Goal: Task Accomplishment & Management: Manage account settings

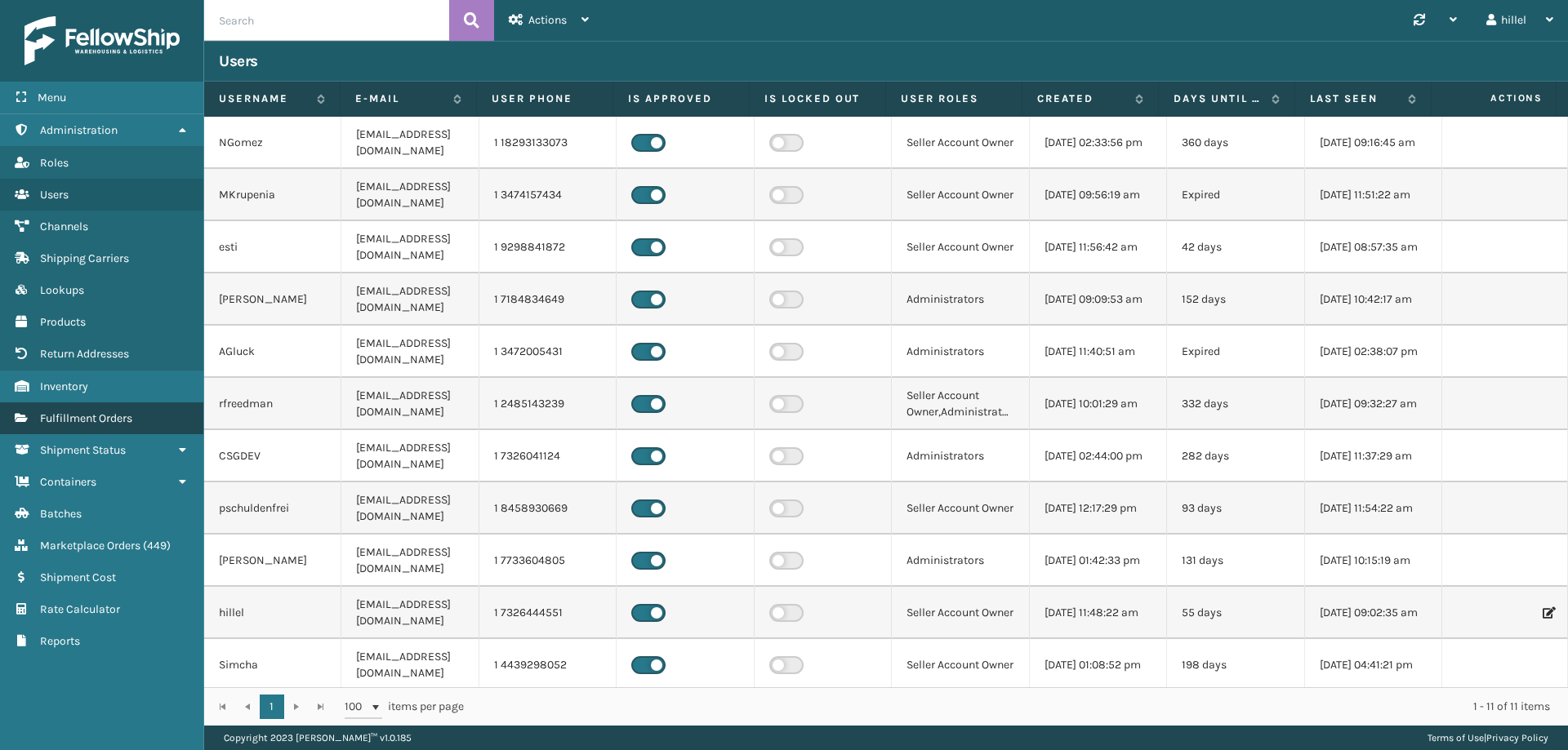
click at [105, 415] on span "Fulfillment Orders" at bounding box center [86, 419] width 92 height 14
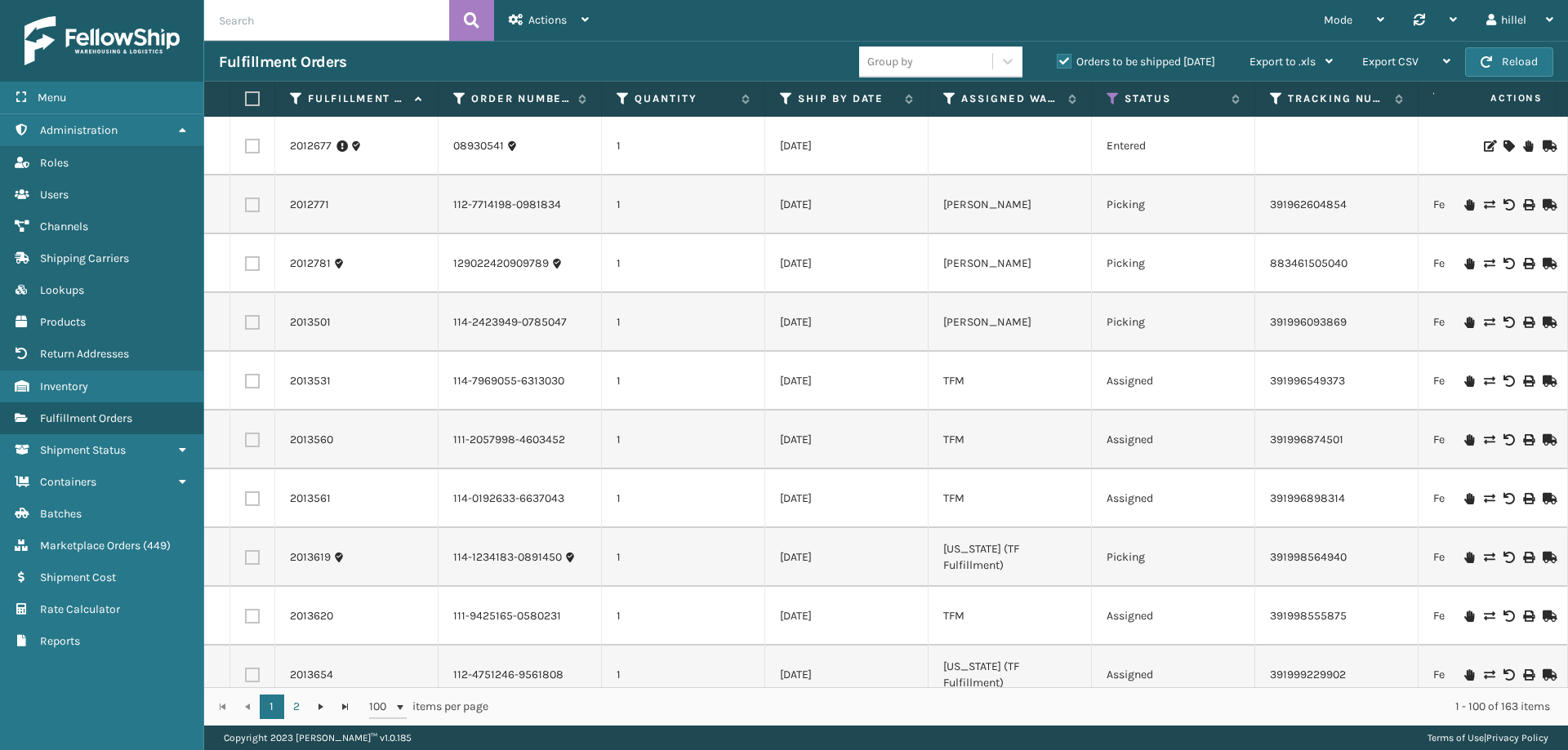
click at [1185, 496] on td "Assigned" at bounding box center [1172, 499] width 163 height 59
click at [99, 390] on link "Fulfillment Orders Inventory" at bounding box center [102, 387] width 204 height 32
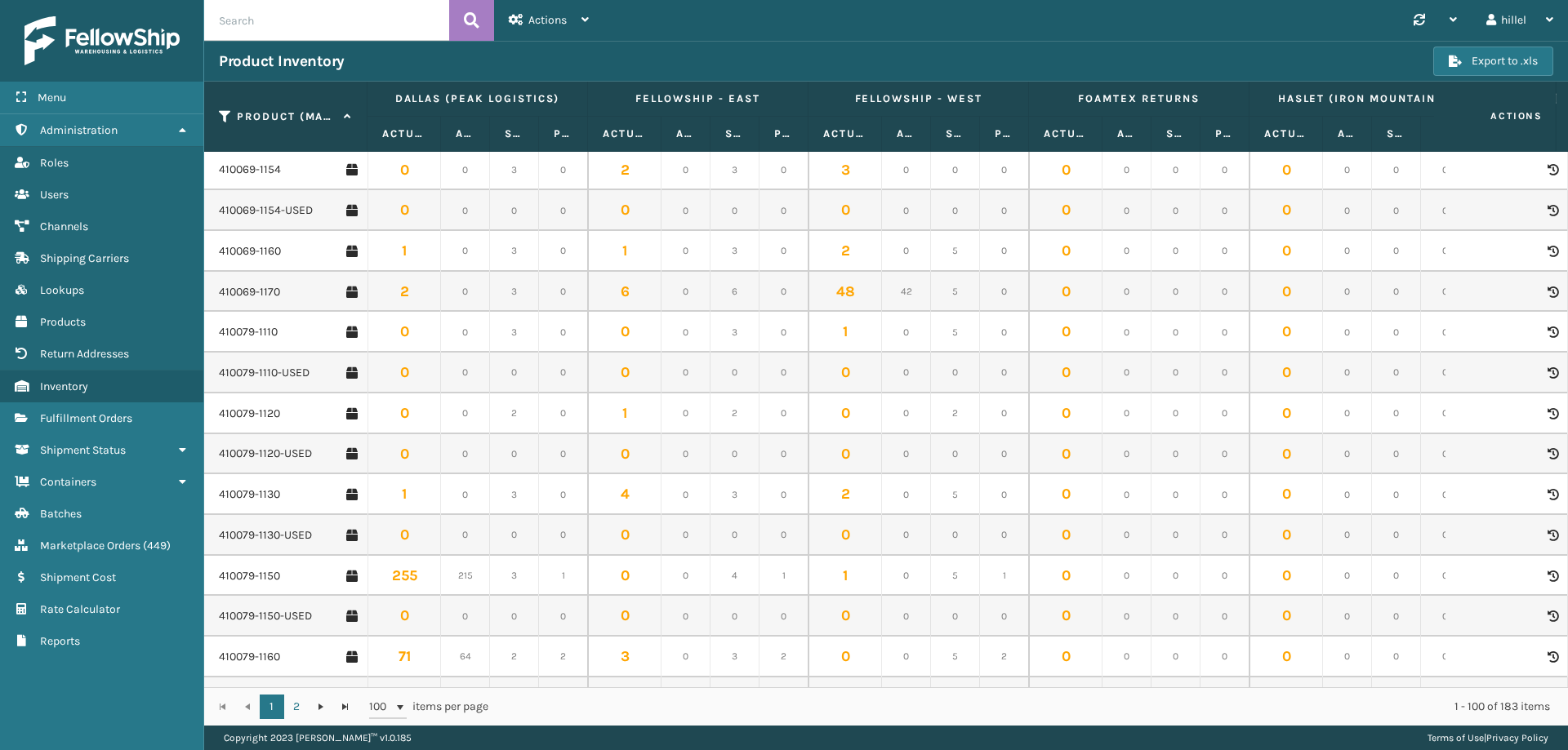
scroll to position [571, 0]
click at [263, 410] on link "410079-1160" at bounding box center [249, 412] width 62 height 16
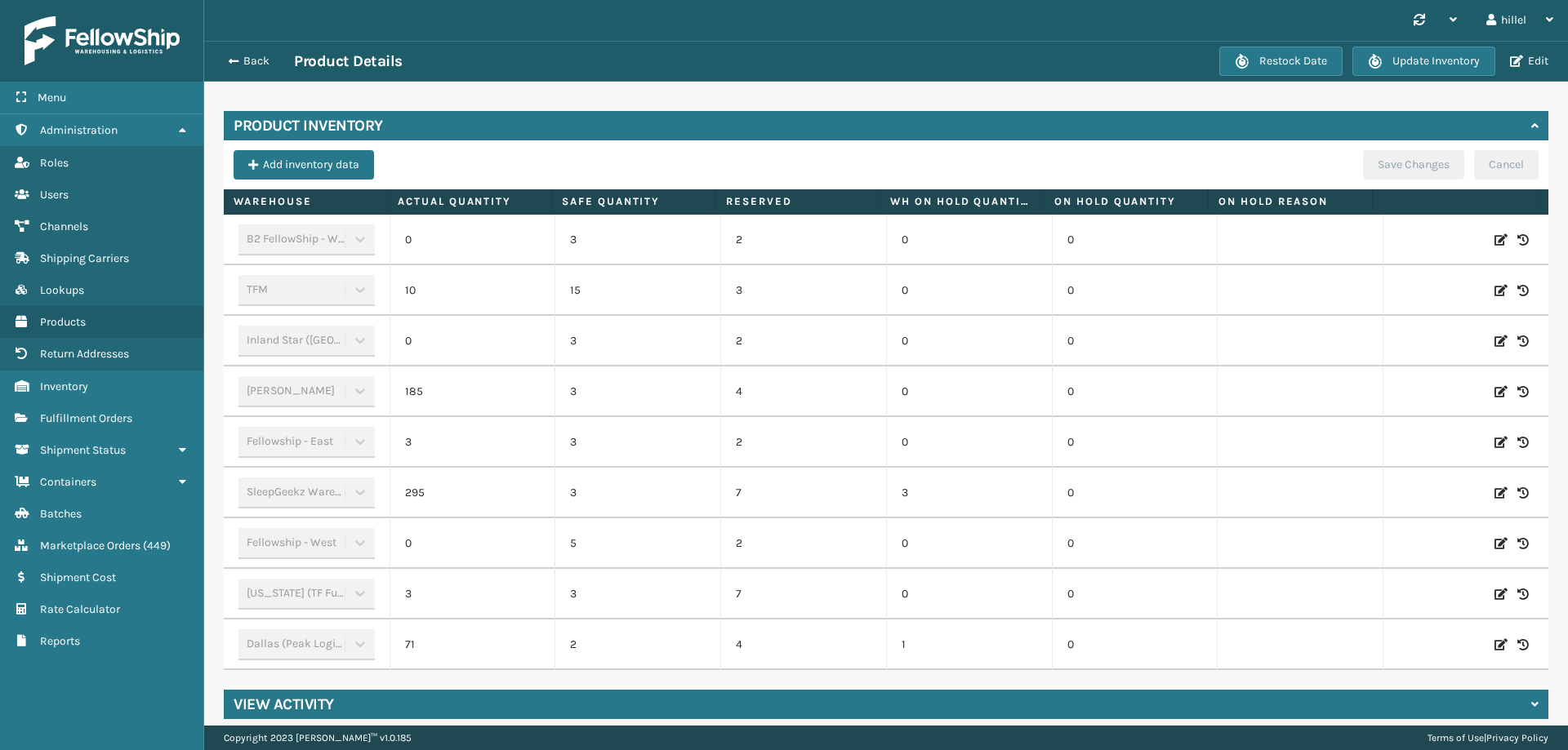
scroll to position [471, 0]
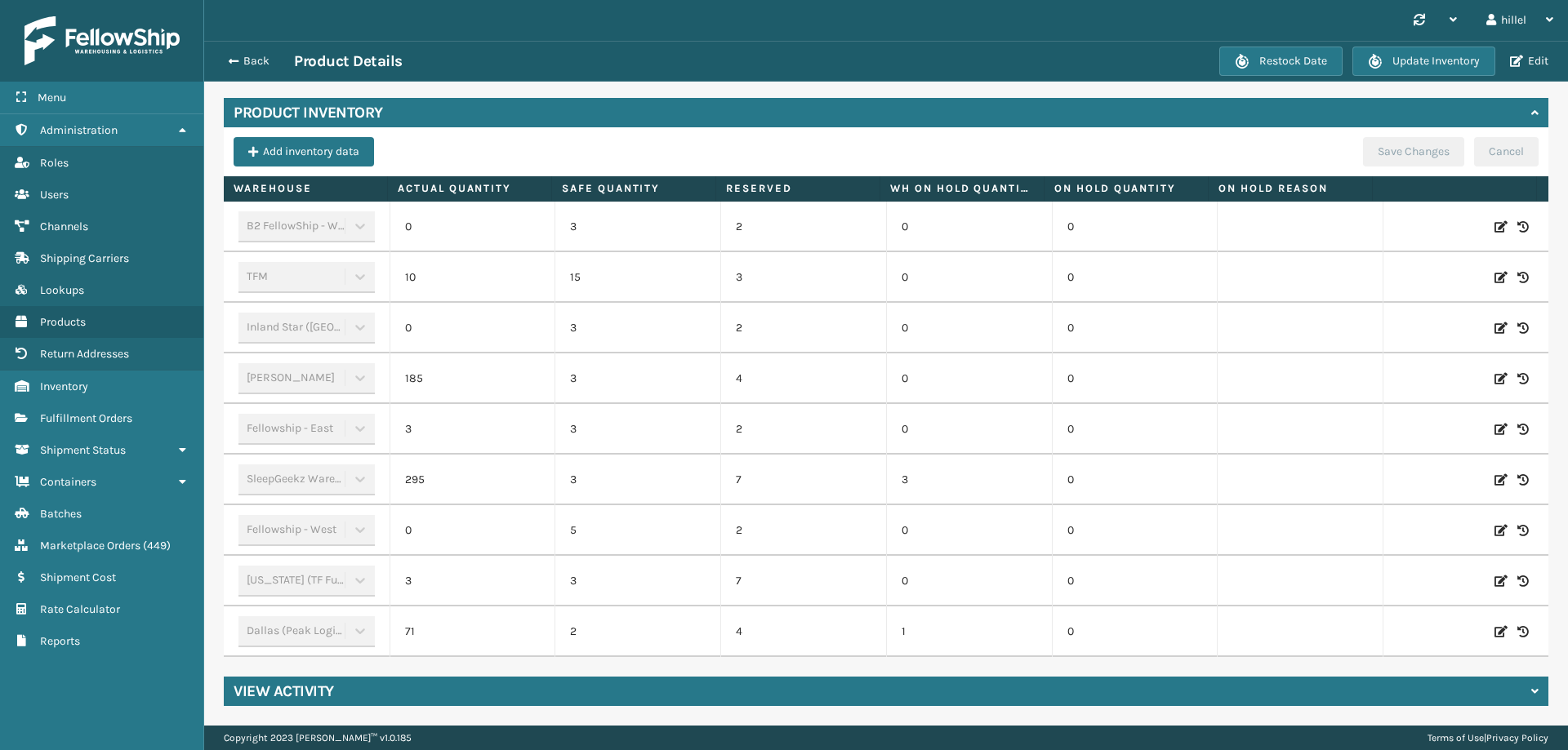
click at [1494, 270] on icon at bounding box center [1500, 278] width 13 height 16
drag, startPoint x: 612, startPoint y: 263, endPoint x: 659, endPoint y: 271, distance: 47.7
click at [655, 268] on input "15" at bounding box center [638, 277] width 91 height 29
drag, startPoint x: 643, startPoint y: 265, endPoint x: 629, endPoint y: 266, distance: 14.0
click at [629, 266] on input "7" at bounding box center [638, 277] width 91 height 29
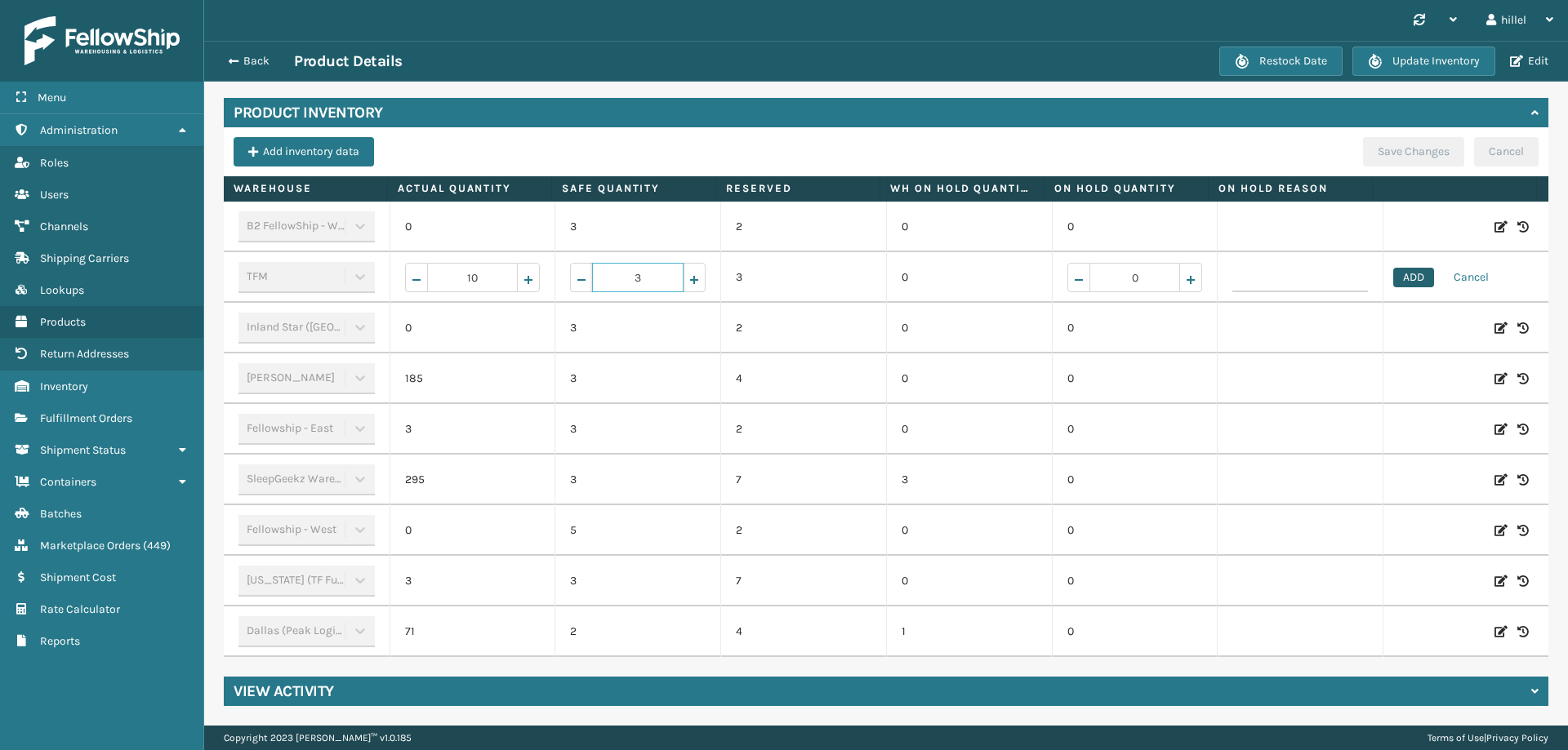
type input "3"
click at [1393, 271] on button "ADD" at bounding box center [1414, 278] width 41 height 20
click at [1388, 147] on button "Save Changes" at bounding box center [1413, 152] width 101 height 29
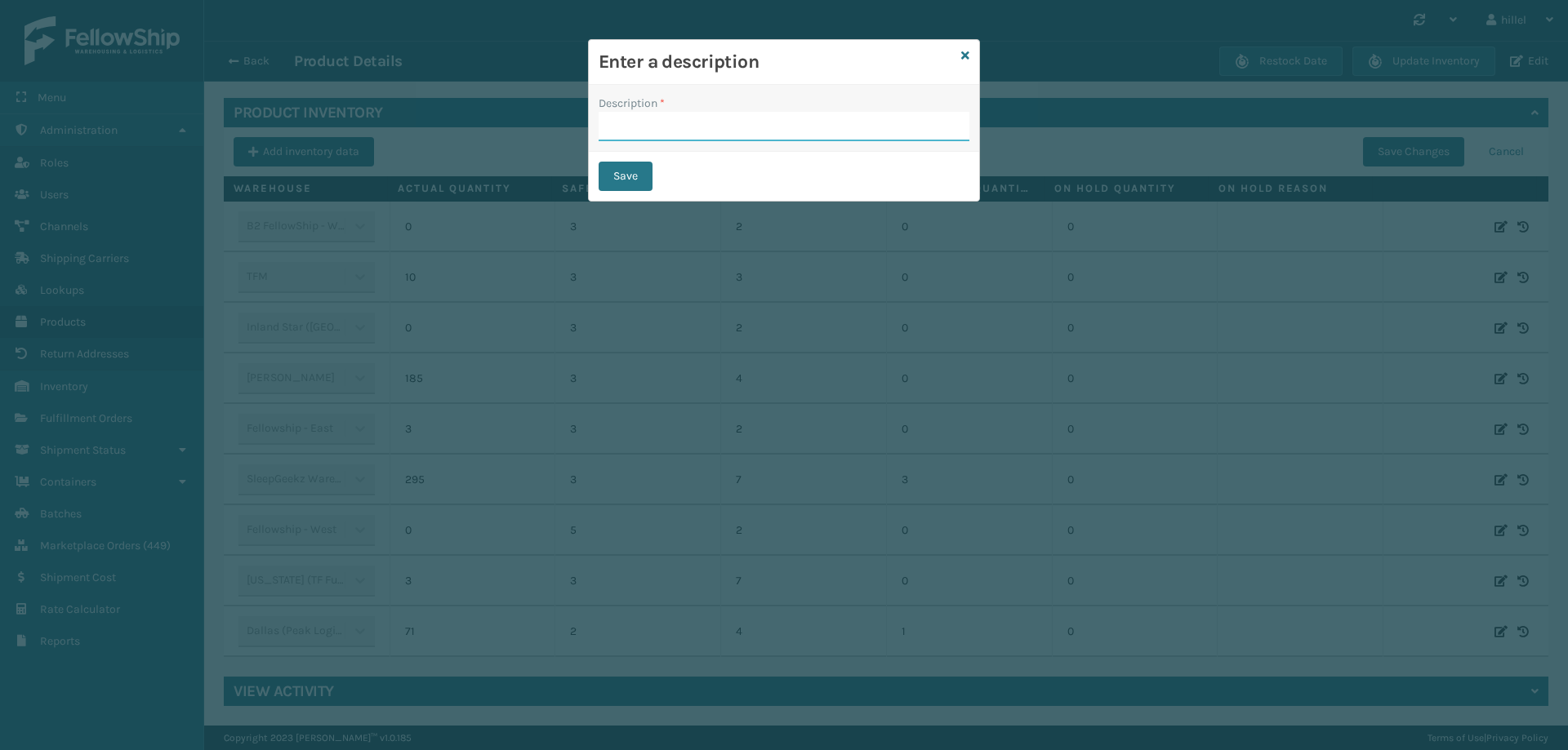
click at [637, 124] on input "Description *" at bounding box center [783, 126] width 371 height 29
type input "Update"
click at [626, 174] on button "Save" at bounding box center [625, 176] width 54 height 29
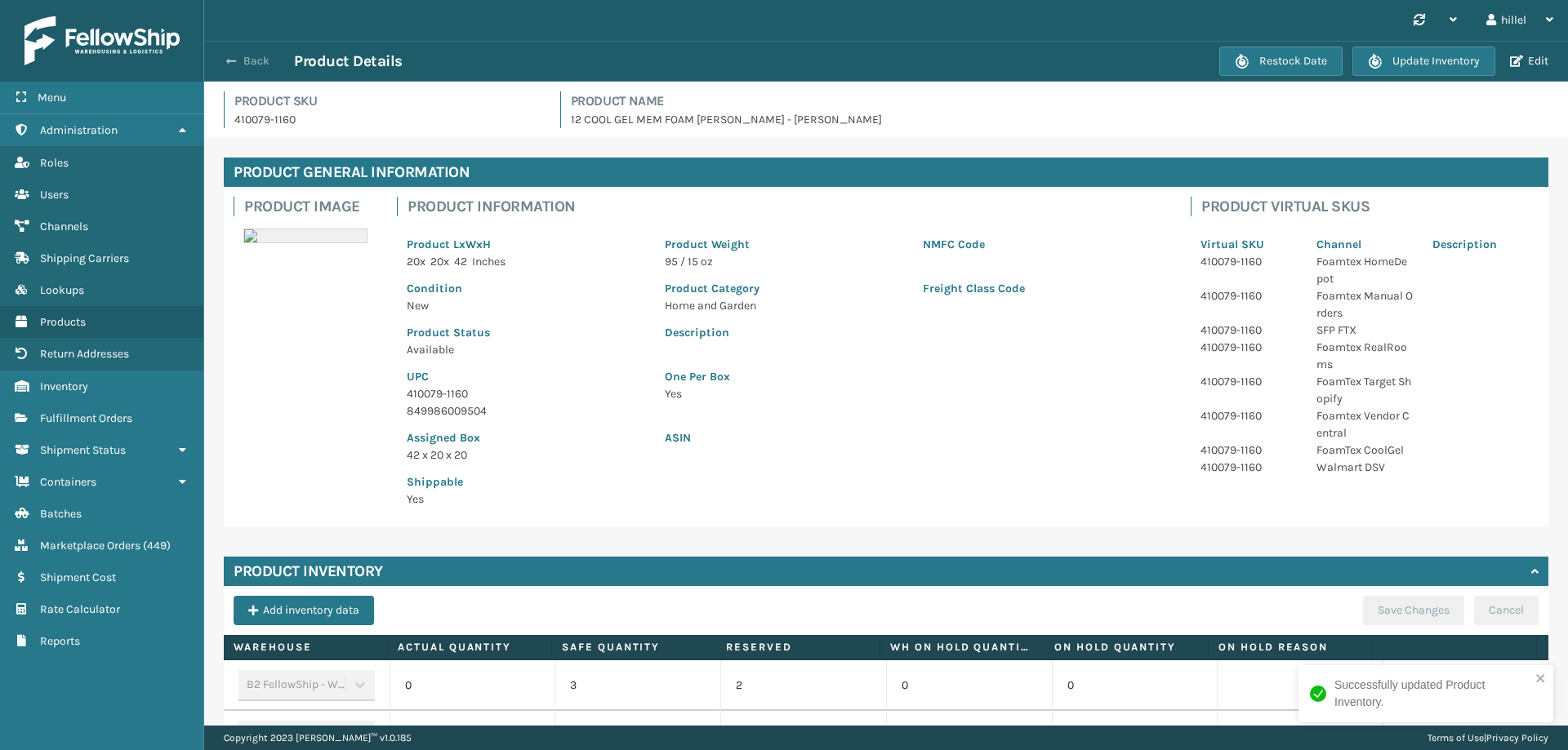
click at [229, 62] on span "button" at bounding box center [230, 61] width 10 height 12
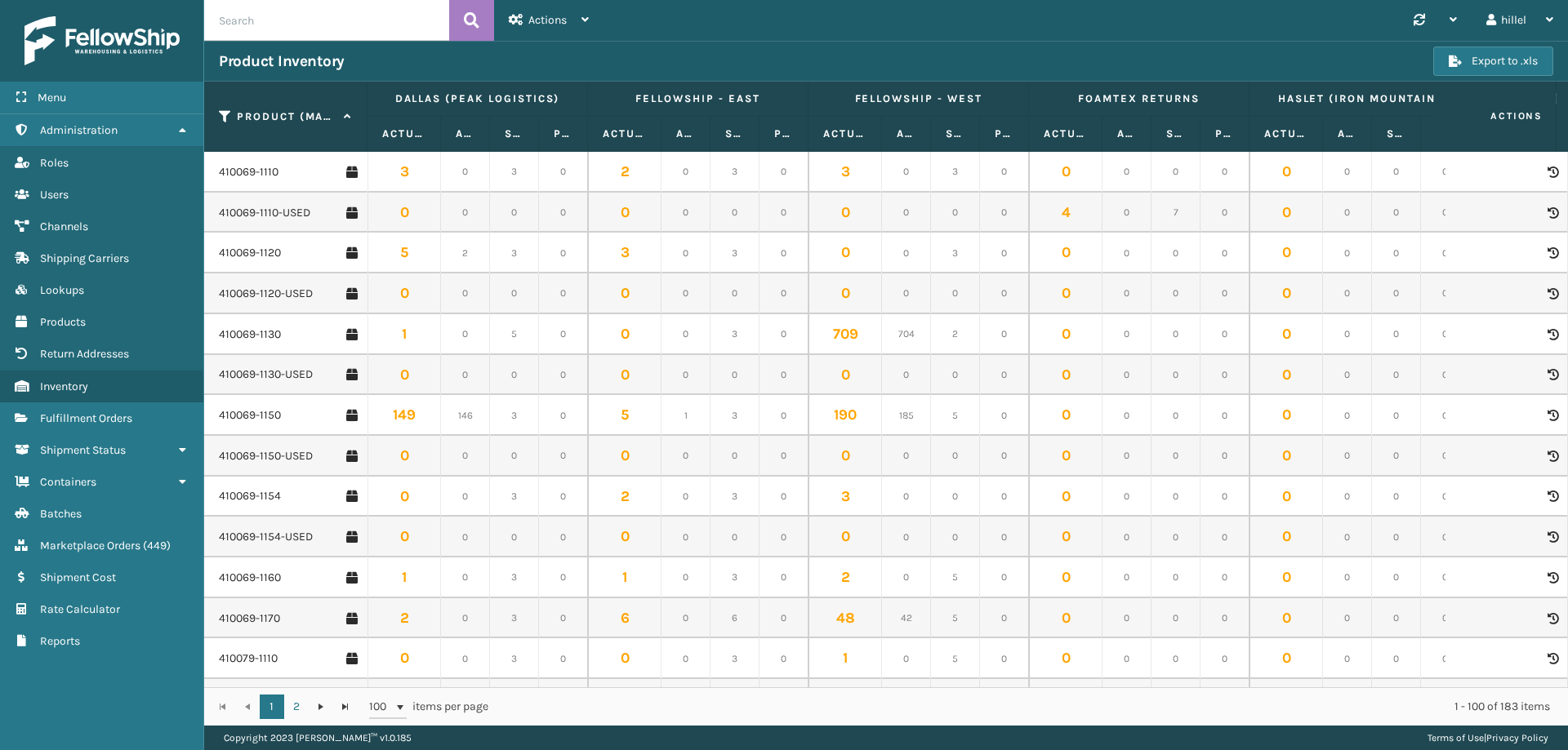
click at [1187, 474] on td "0" at bounding box center [1175, 456] width 49 height 41
click at [112, 414] on span "Fulfillment Orders" at bounding box center [86, 419] width 92 height 14
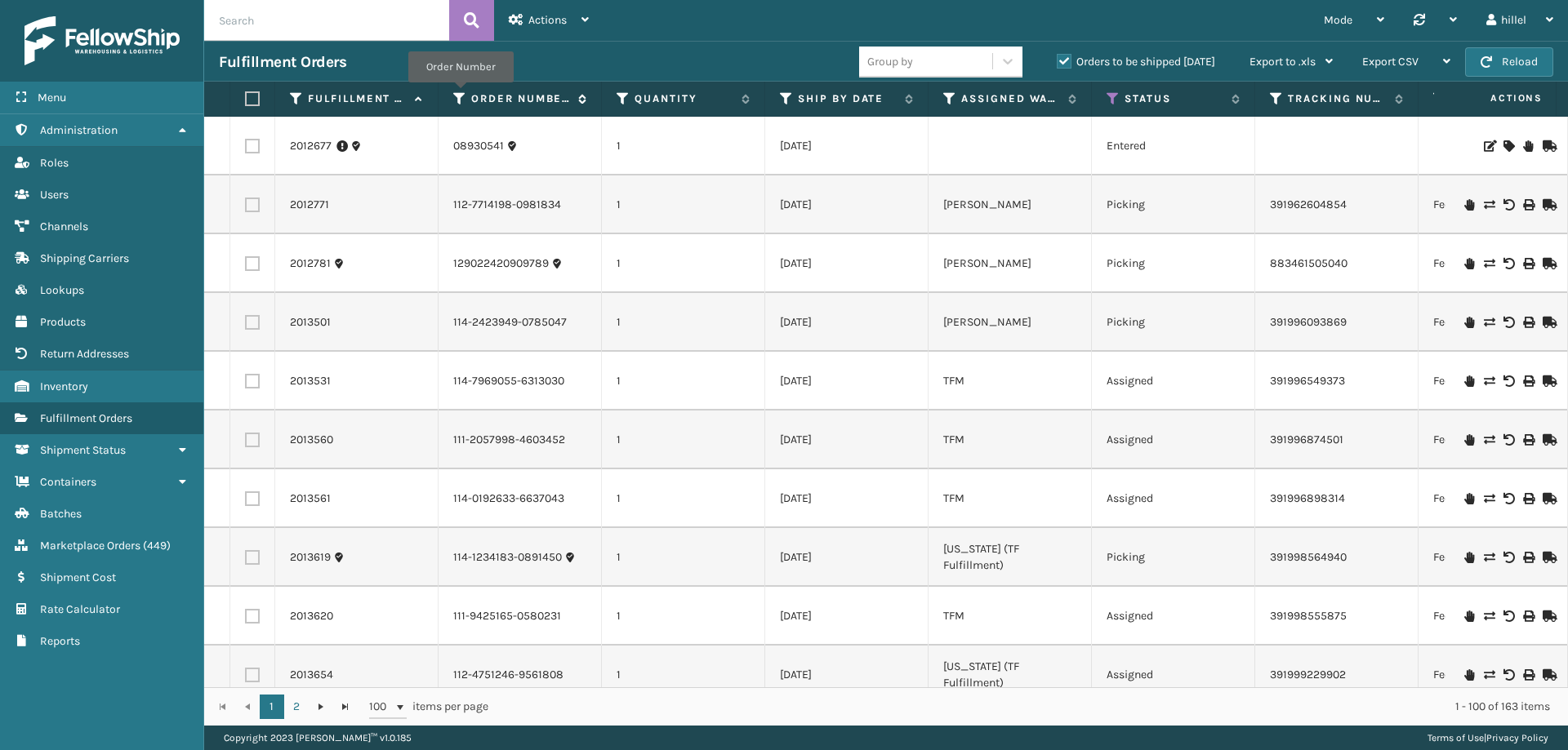
click at [461, 94] on icon at bounding box center [459, 98] width 13 height 14
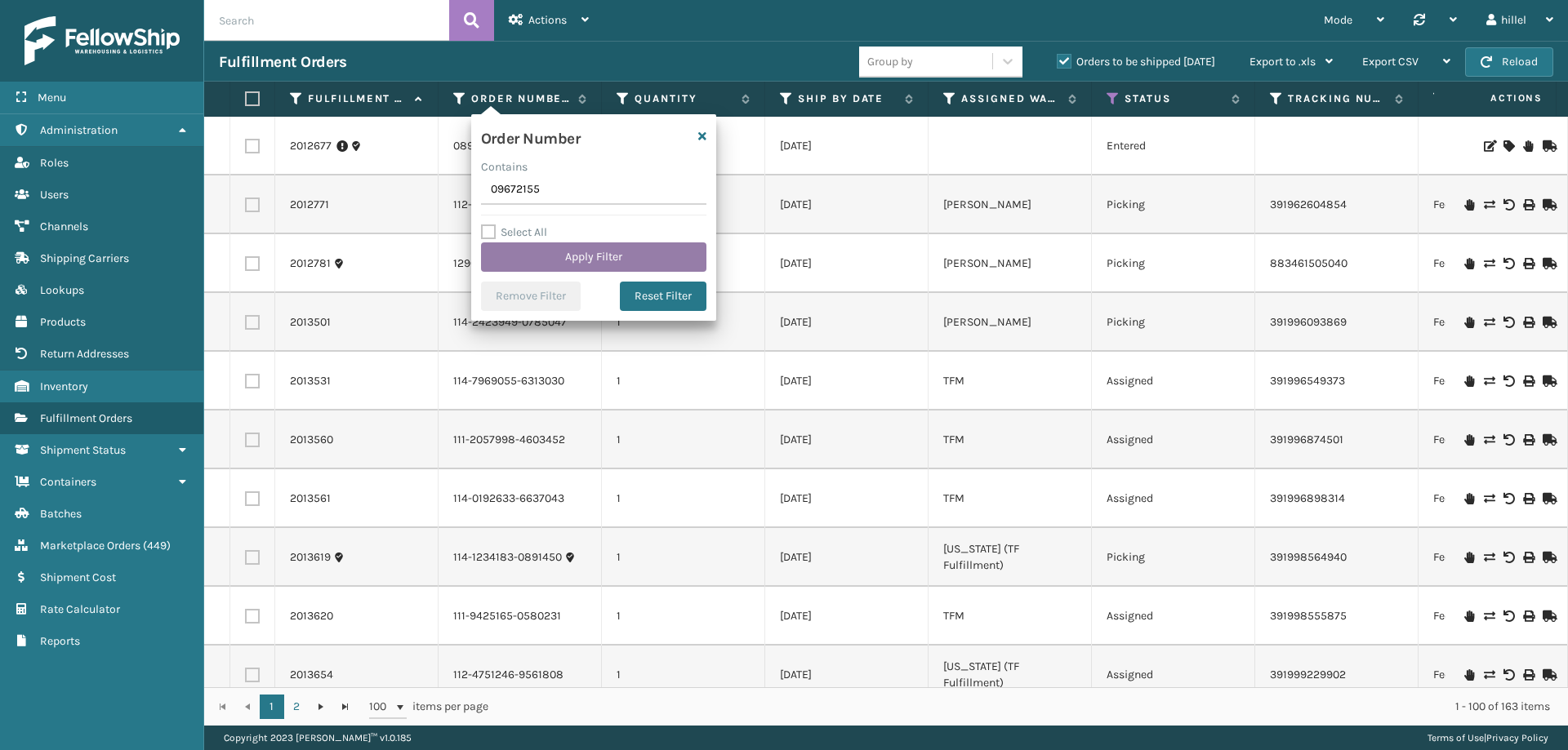
type input "09672155"
click at [608, 254] on button "Apply Filter" at bounding box center [594, 257] width 225 height 29
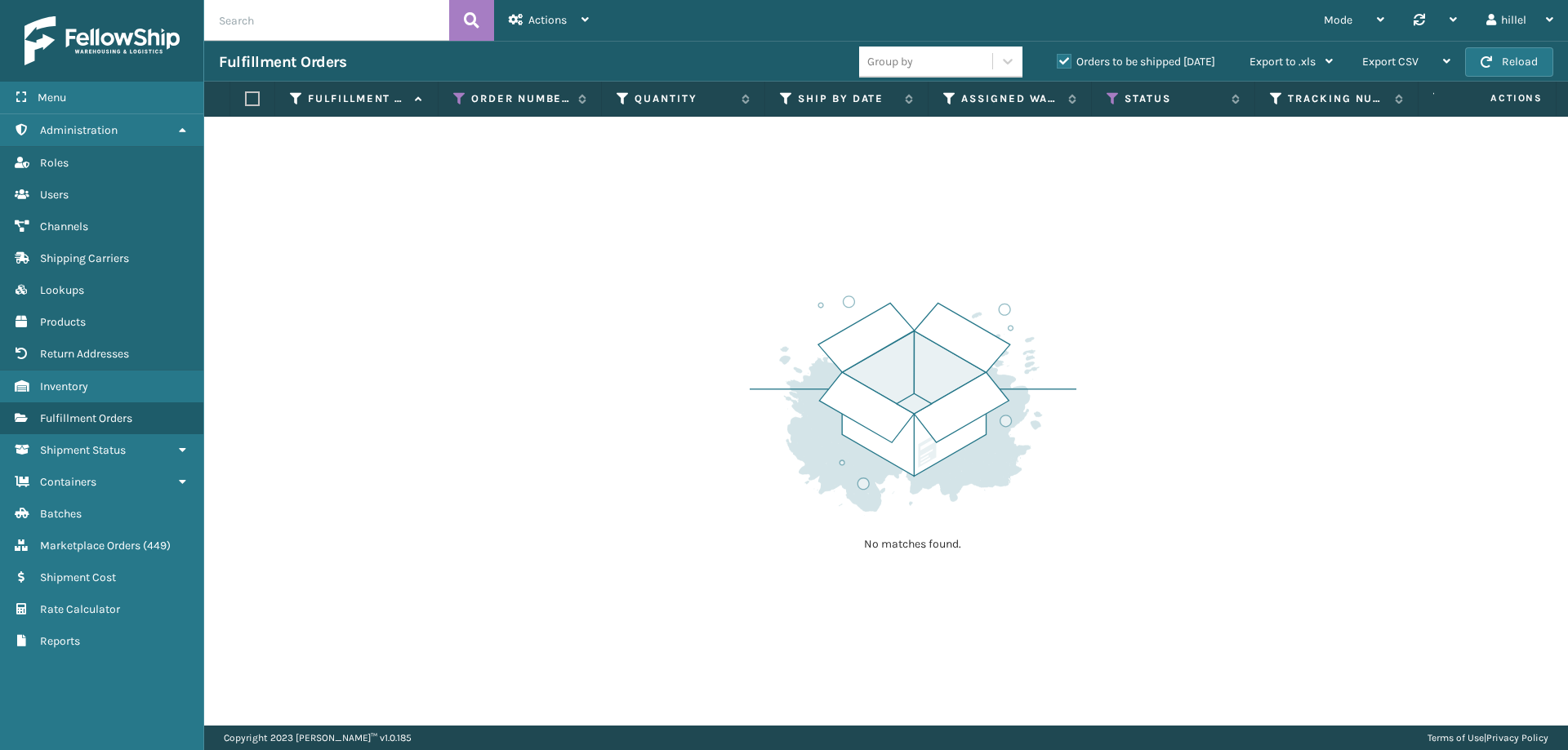
click at [1064, 62] on label "Orders to be shipped [DATE]" at bounding box center [1135, 62] width 158 height 14
click at [1057, 62] on input "Orders to be shipped [DATE]" at bounding box center [1056, 58] width 1 height 11
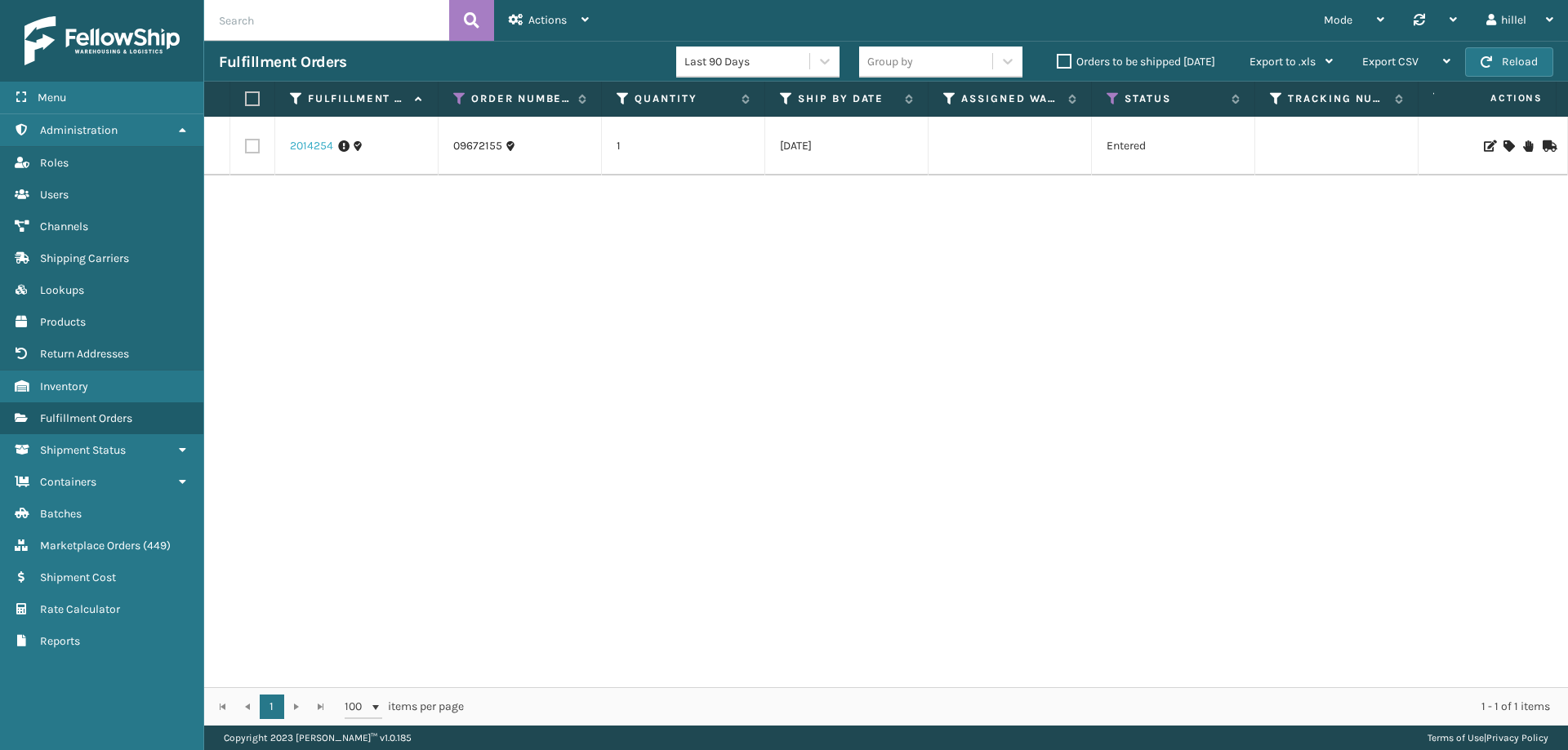
click at [316, 146] on link "2014254" at bounding box center [312, 146] width 43 height 16
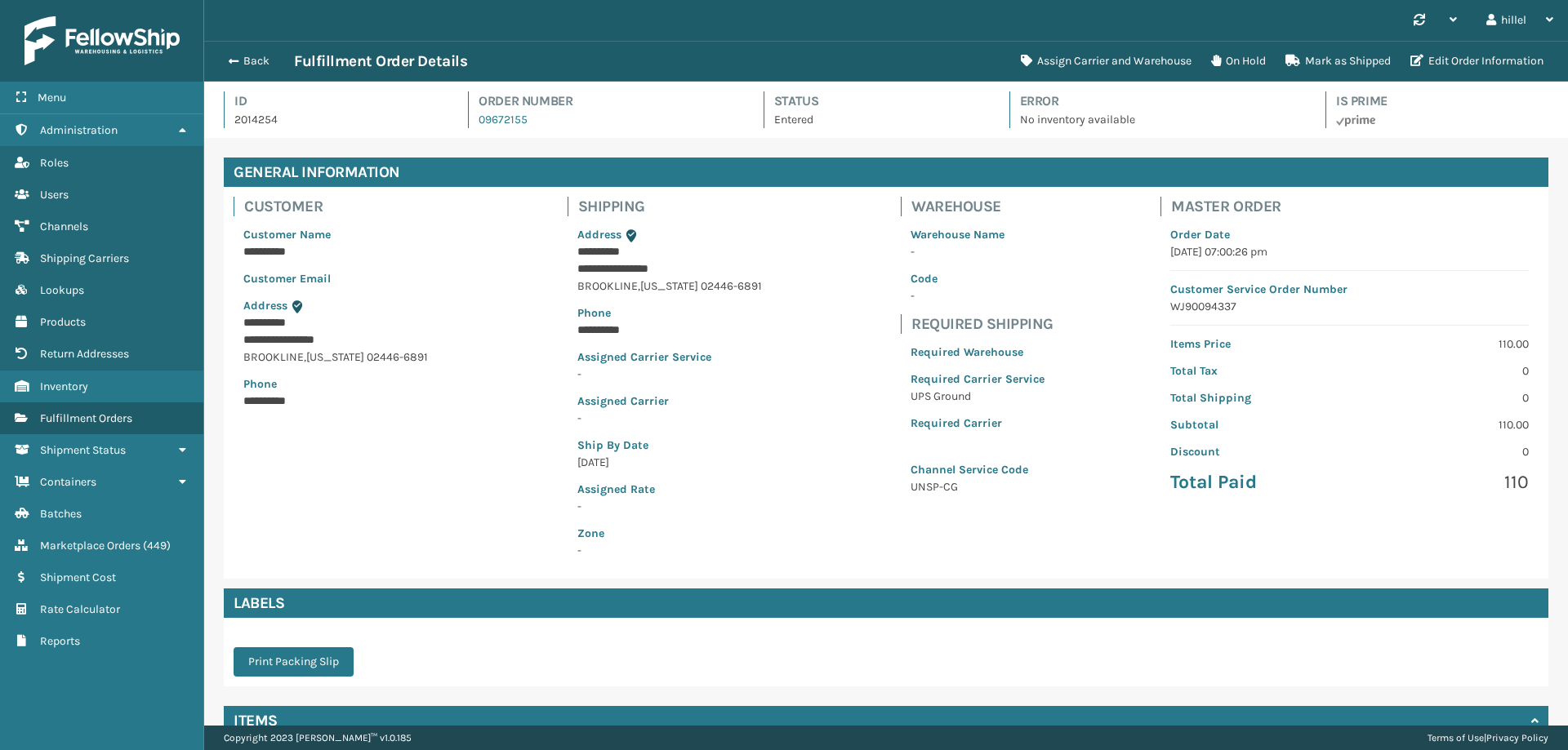
scroll to position [39, 1364]
click at [1237, 58] on button "On Hold" at bounding box center [1238, 61] width 74 height 33
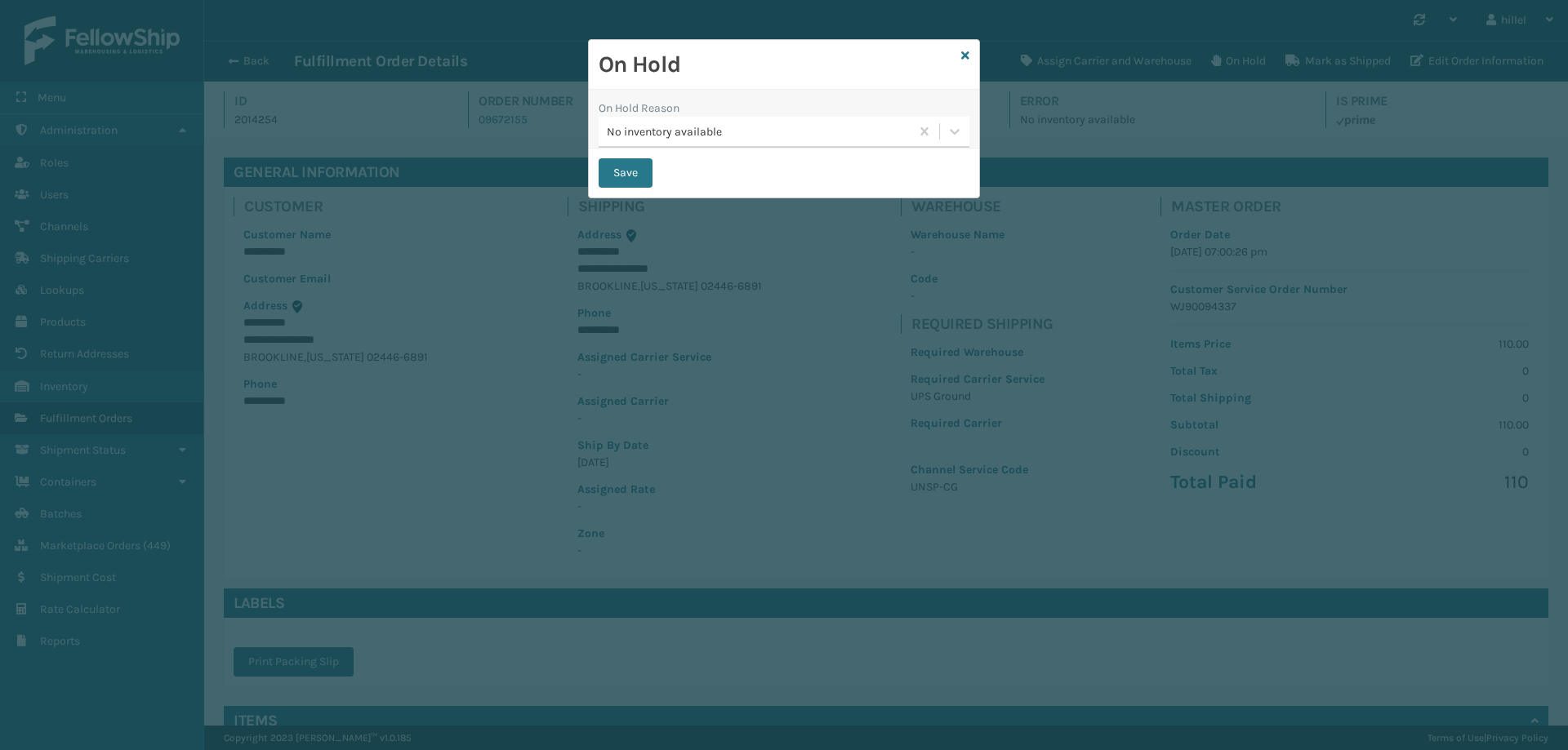
click at [684, 132] on div "No inventory available" at bounding box center [758, 131] width 304 height 17
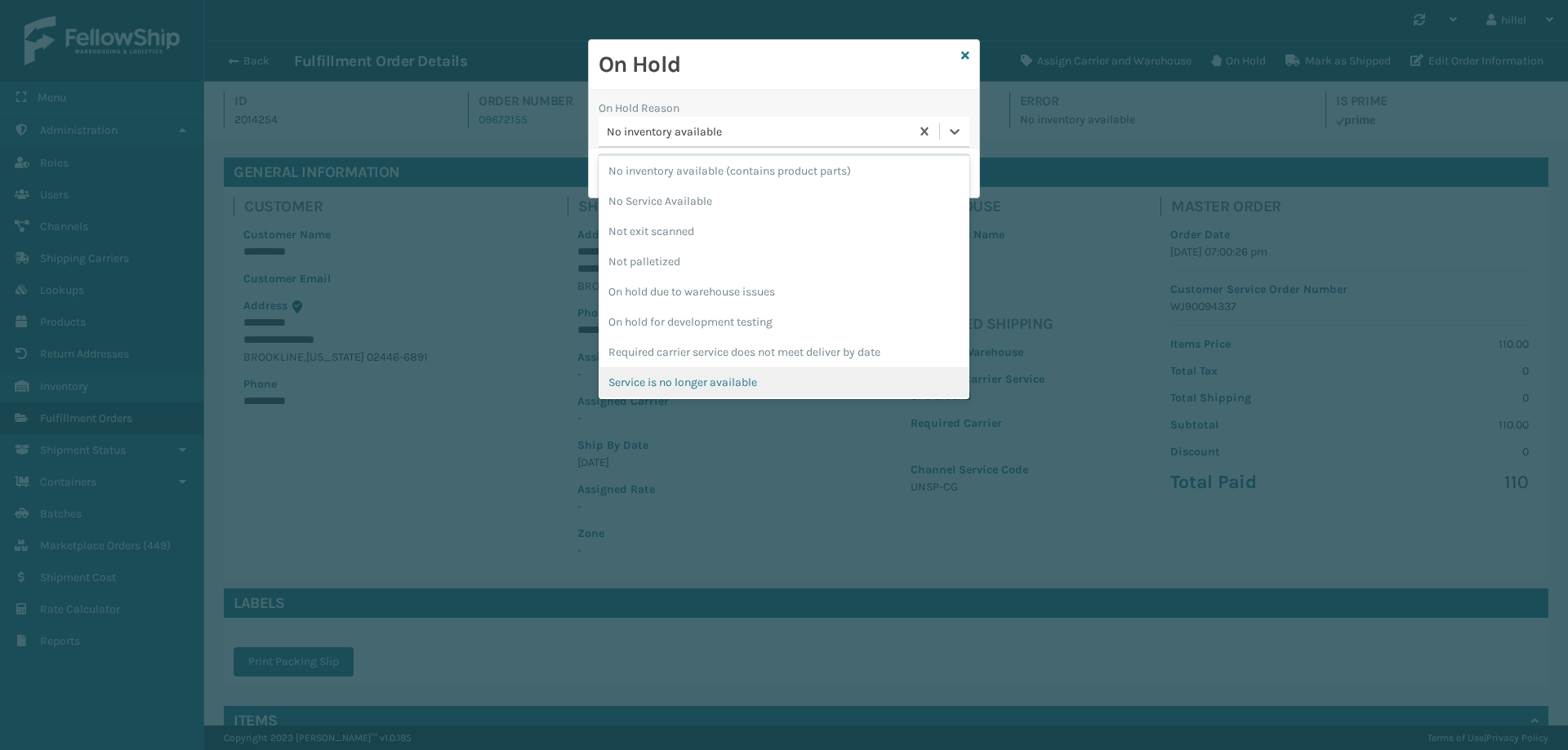
scroll to position [396, 0]
click at [680, 387] on div "To be cancelled" at bounding box center [783, 381] width 371 height 30
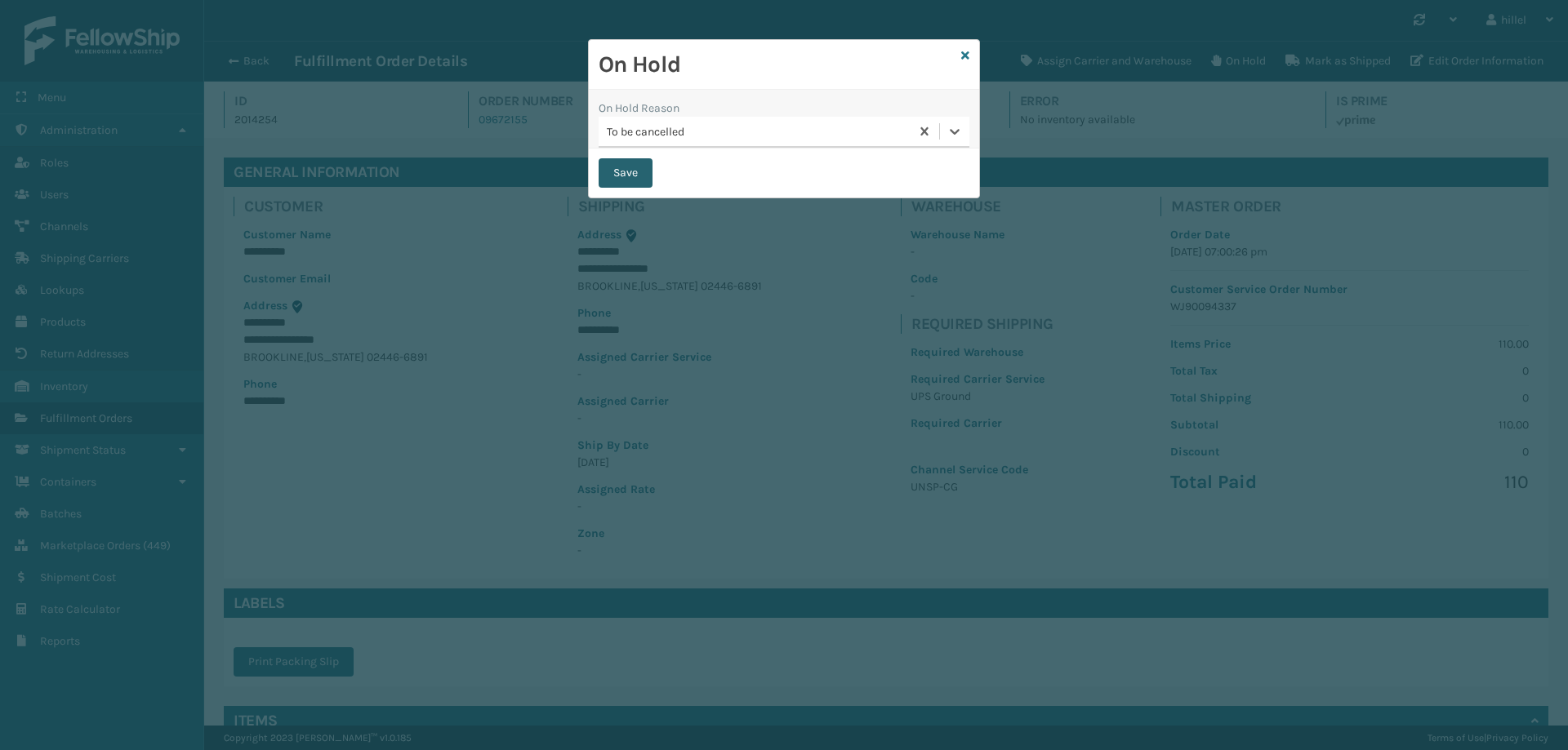
click at [621, 177] on button "Save" at bounding box center [625, 172] width 54 height 29
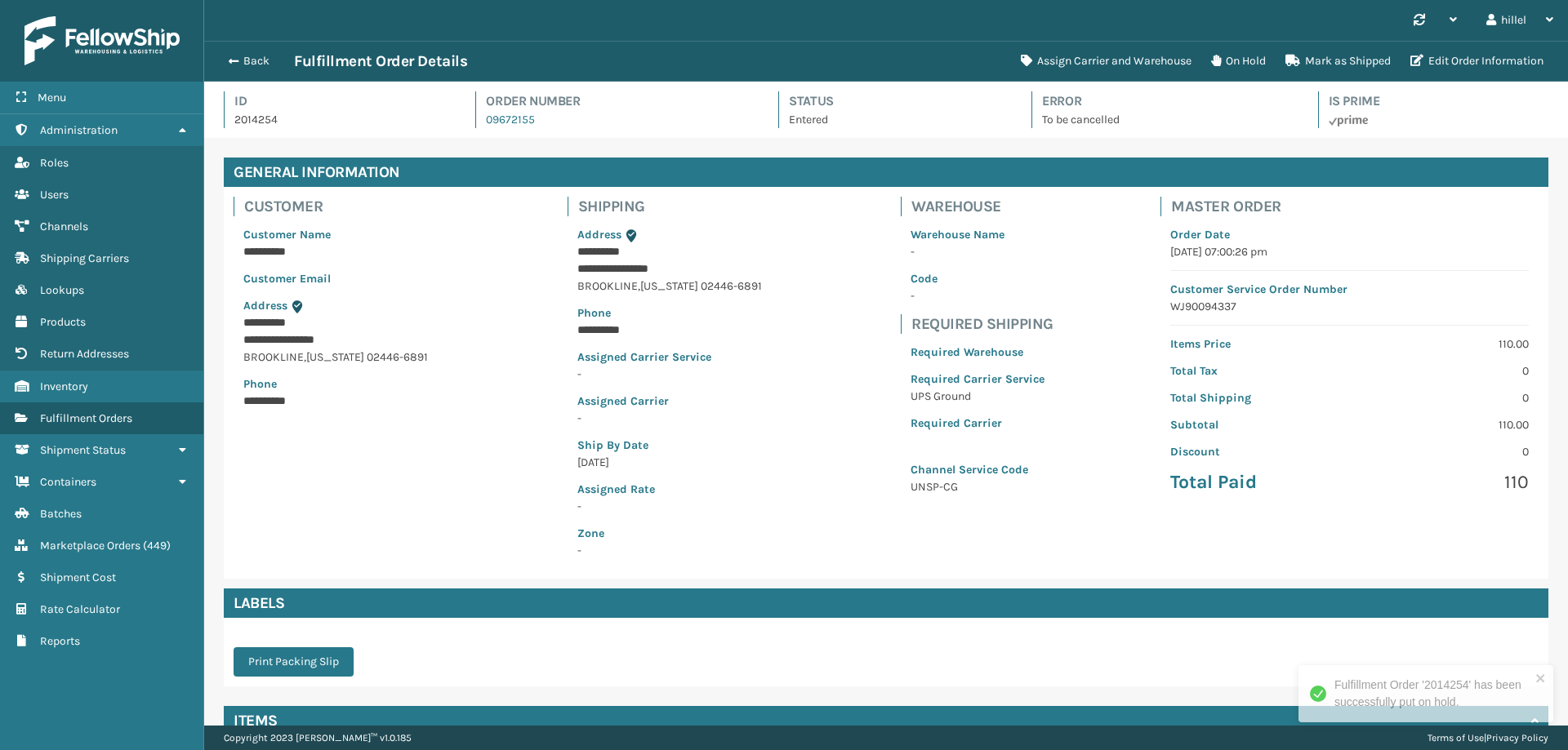
scroll to position [39, 1364]
click at [229, 67] on button "Back" at bounding box center [256, 61] width 75 height 14
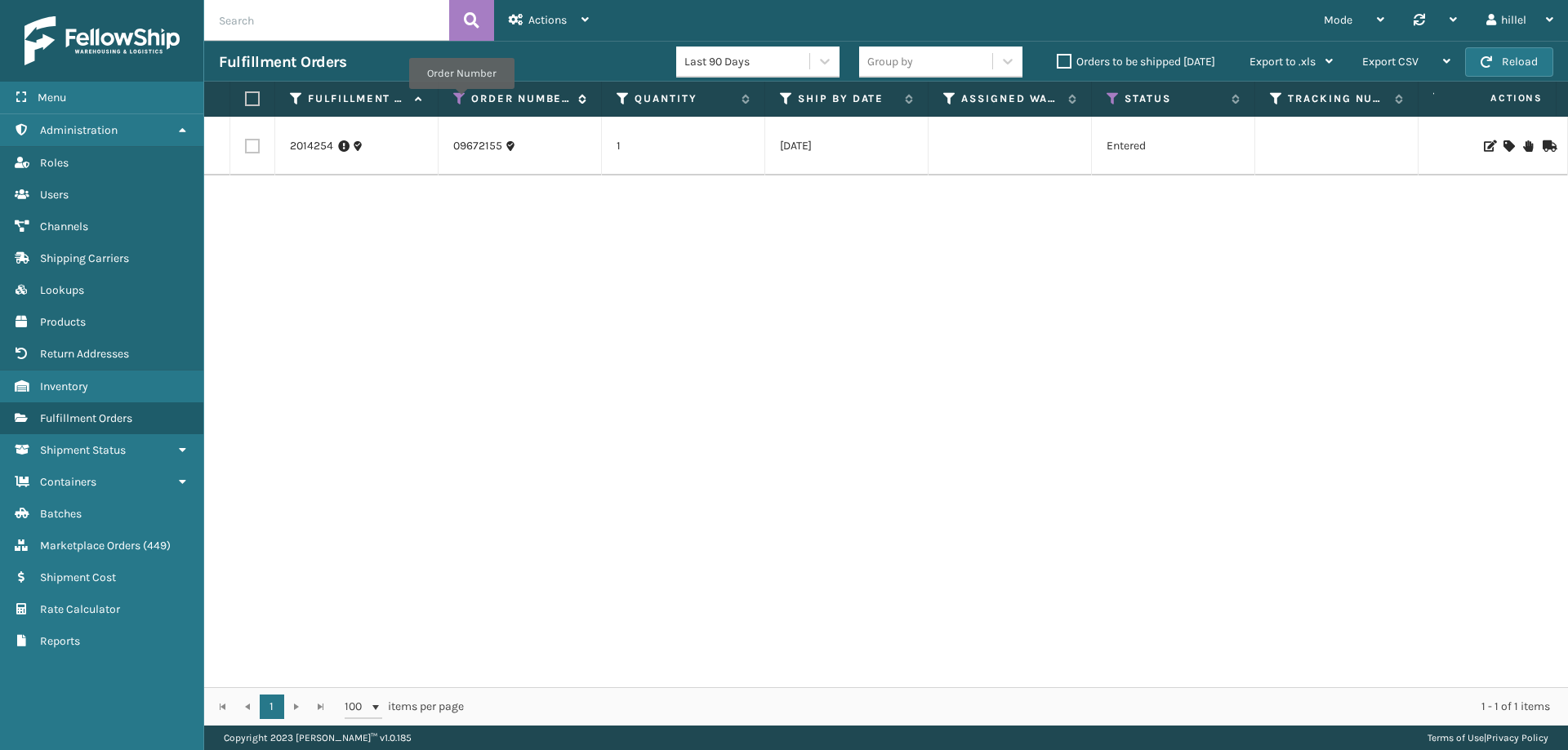
click at [462, 100] on icon at bounding box center [459, 98] width 13 height 14
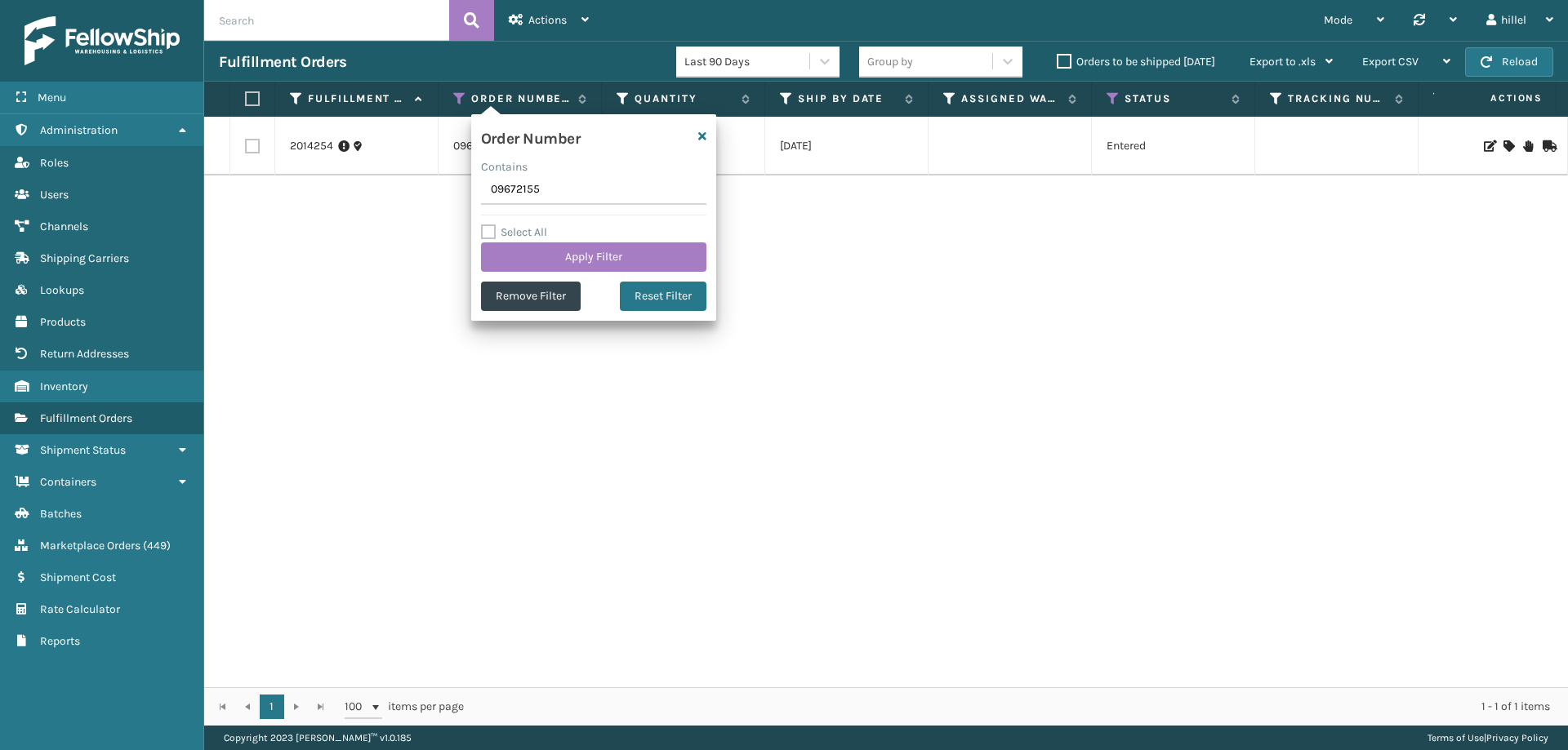
drag, startPoint x: 548, startPoint y: 185, endPoint x: 455, endPoint y: 194, distance: 93.4
click at [455, 194] on section "Fulfillment Orders Last 90 Days Group by Orders to be shipped [DATE] Export to …" at bounding box center [886, 383] width 1364 height 685
type input "05899843"
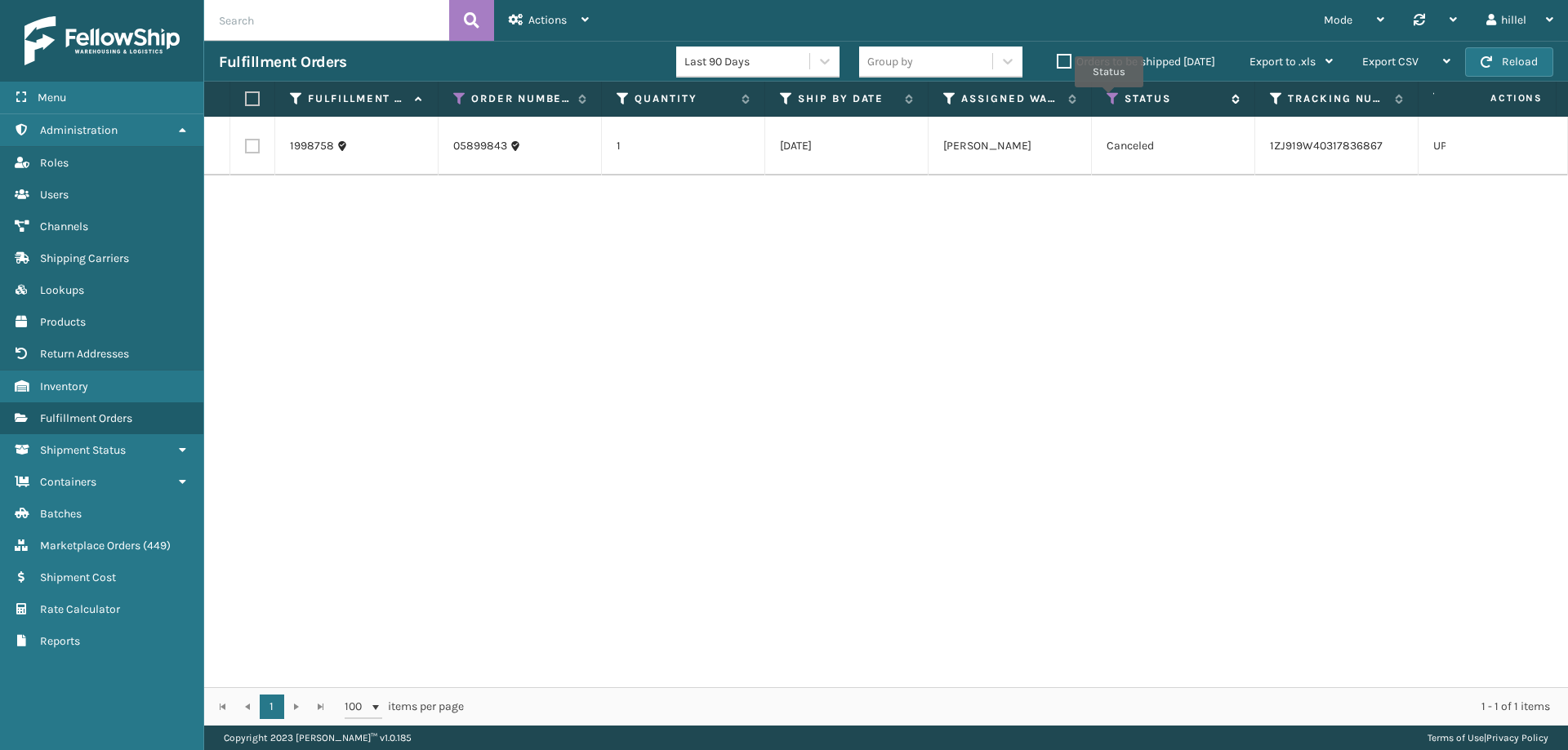
click at [1110, 98] on icon at bounding box center [1113, 98] width 13 height 14
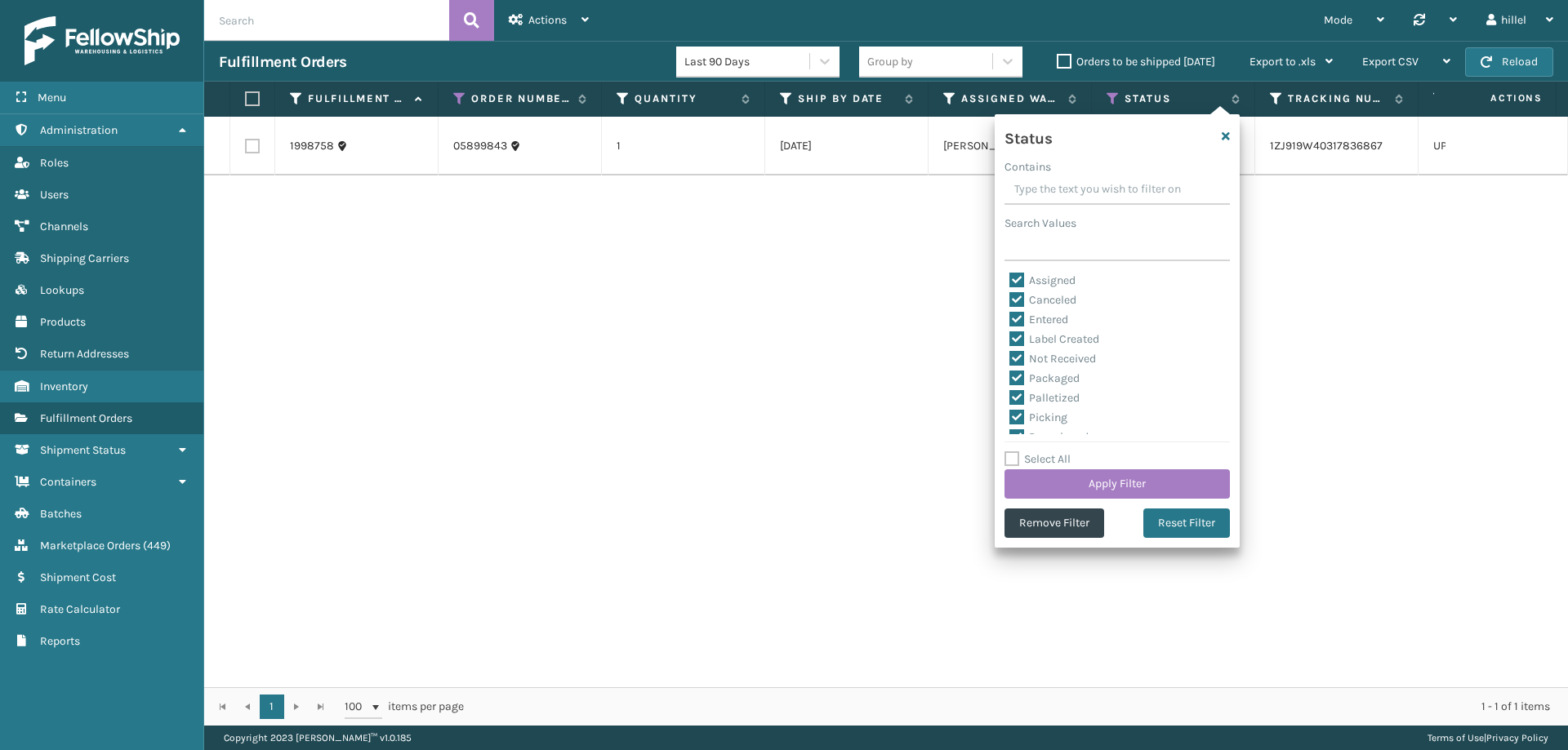
click at [1013, 461] on label "Select All" at bounding box center [1038, 460] width 66 height 14
click at [1013, 452] on input "Select All" at bounding box center [1127, 451] width 245 height 2
checkbox input "true"
click at [1070, 526] on button "Remove Filter" at bounding box center [1055, 523] width 100 height 29
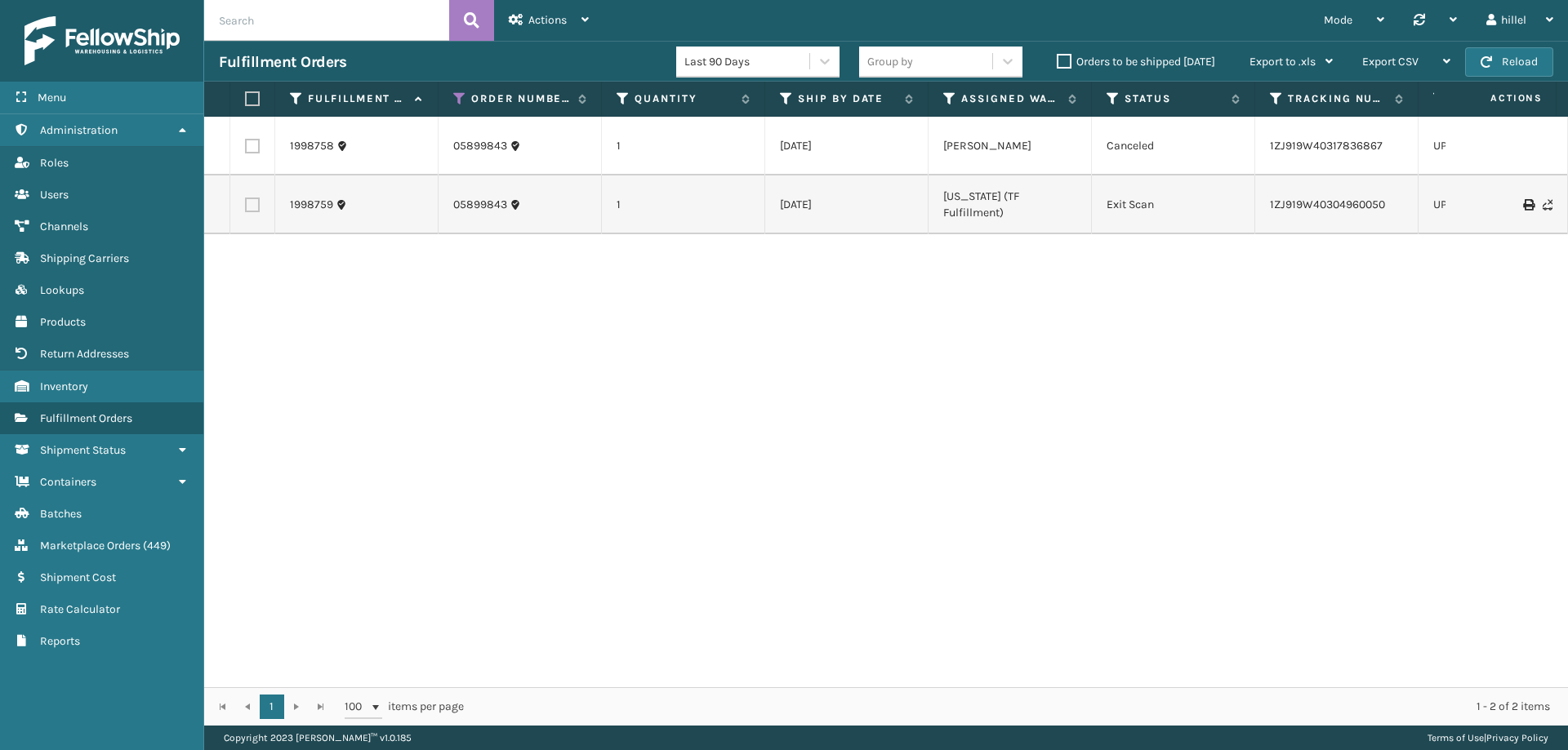
click at [300, 638] on div "1998758 05899843 1 [DATE] [PERSON_NAME] Canceled 1ZJ919W40317836867 UPS Ground …" at bounding box center [886, 402] width 1364 height 571
drag, startPoint x: 1397, startPoint y: 206, endPoint x: 1261, endPoint y: 211, distance: 136.1
click at [1261, 211] on td "1ZJ919W40304960050" at bounding box center [1336, 205] width 163 height 59
copy link "1ZJ919W40304960050"
click at [462, 96] on icon at bounding box center [459, 98] width 13 height 14
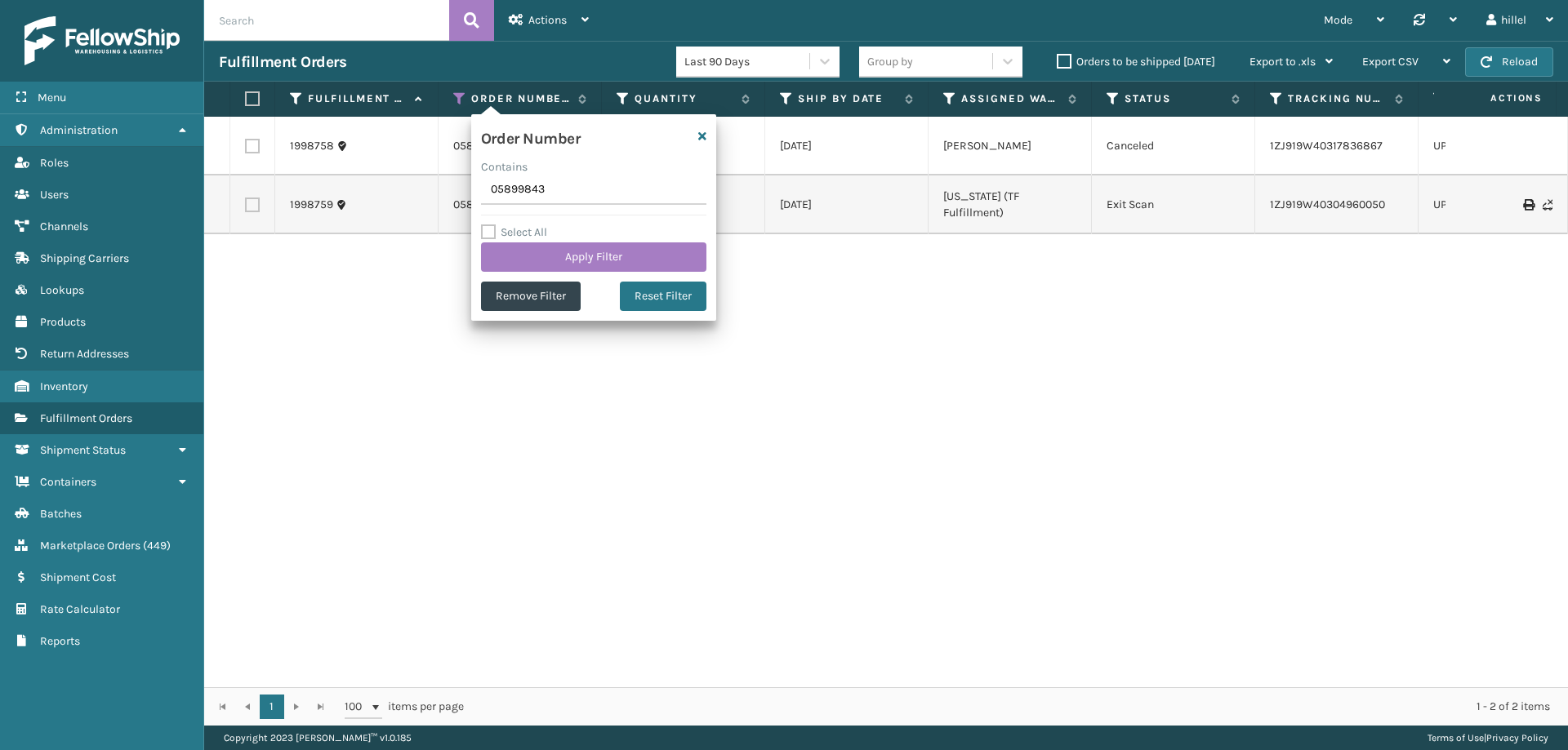
drag, startPoint x: 557, startPoint y: 195, endPoint x: 438, endPoint y: 192, distance: 119.0
click at [438, 192] on section "Fulfillment Orders Last 90 Days Group by Orders to be shipped [DATE] Export to …" at bounding box center [886, 383] width 1364 height 685
type input "06891354"
click at [610, 253] on button "Apply Filter" at bounding box center [594, 257] width 225 height 29
